Goal: Task Accomplishment & Management: Use online tool/utility

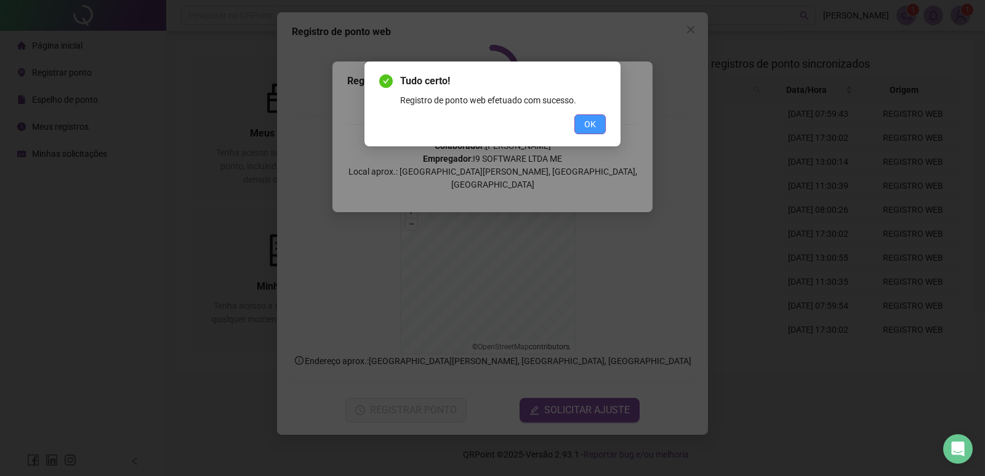
click at [594, 129] on span "OK" at bounding box center [590, 125] width 12 height 14
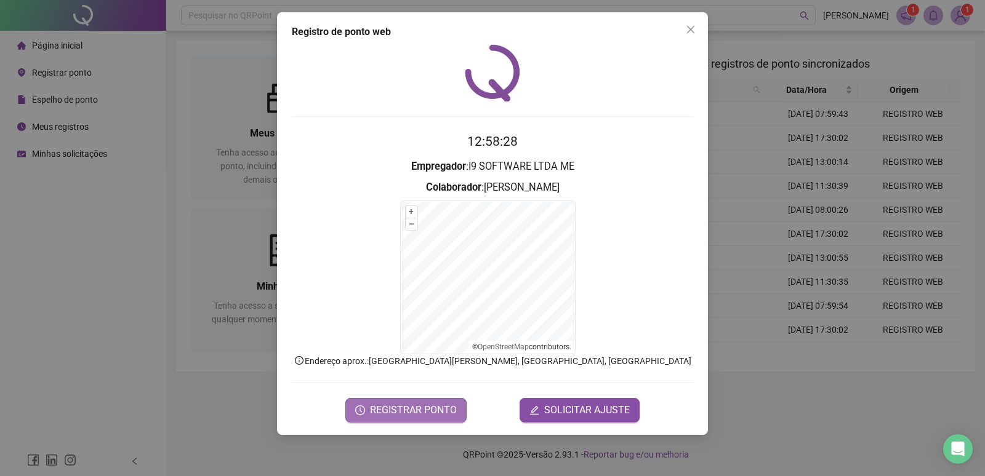
click at [425, 404] on span "REGISTRAR PONTO" at bounding box center [413, 410] width 87 height 15
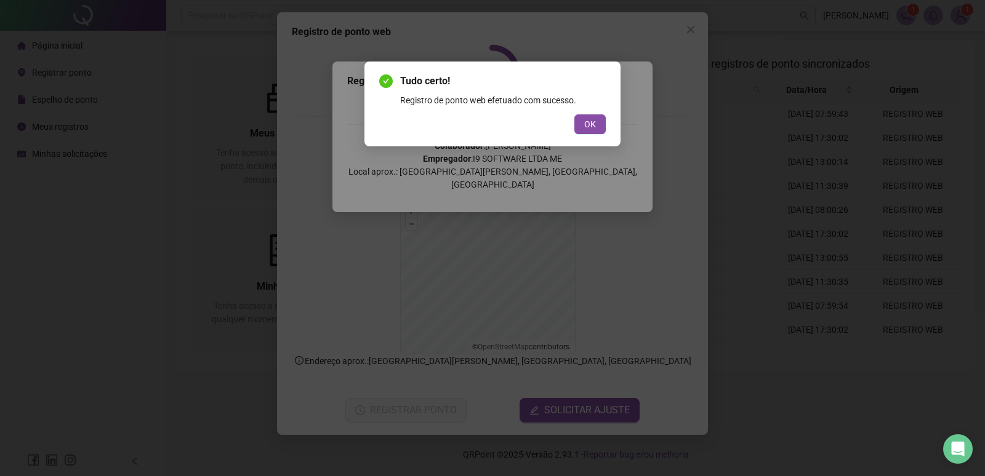
click at [574, 115] on button "OK" at bounding box center [589, 125] width 31 height 20
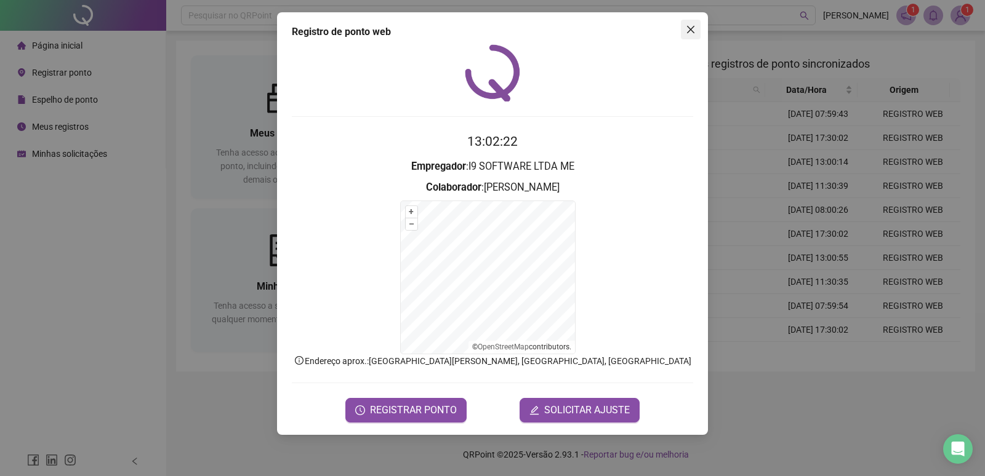
click at [688, 29] on icon "close" at bounding box center [691, 30] width 10 height 10
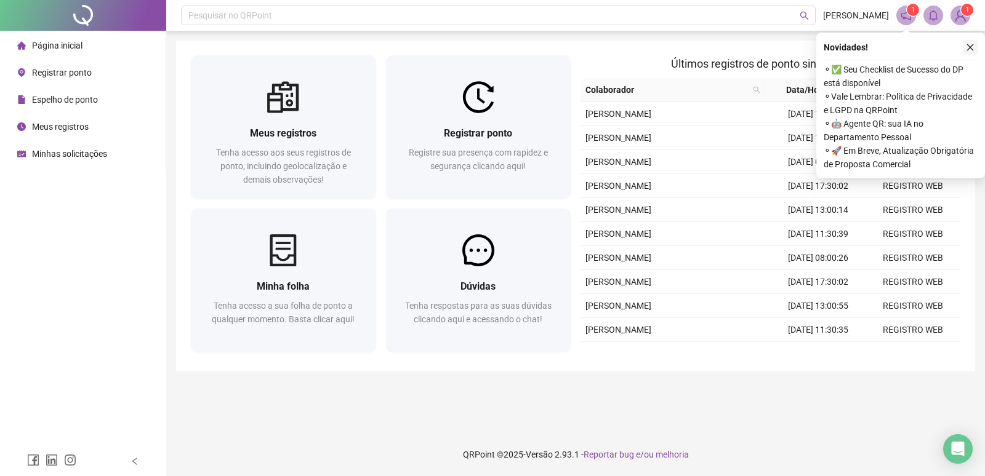
click at [970, 46] on icon "close" at bounding box center [970, 47] width 9 height 9
